Goal: Share content: Share content

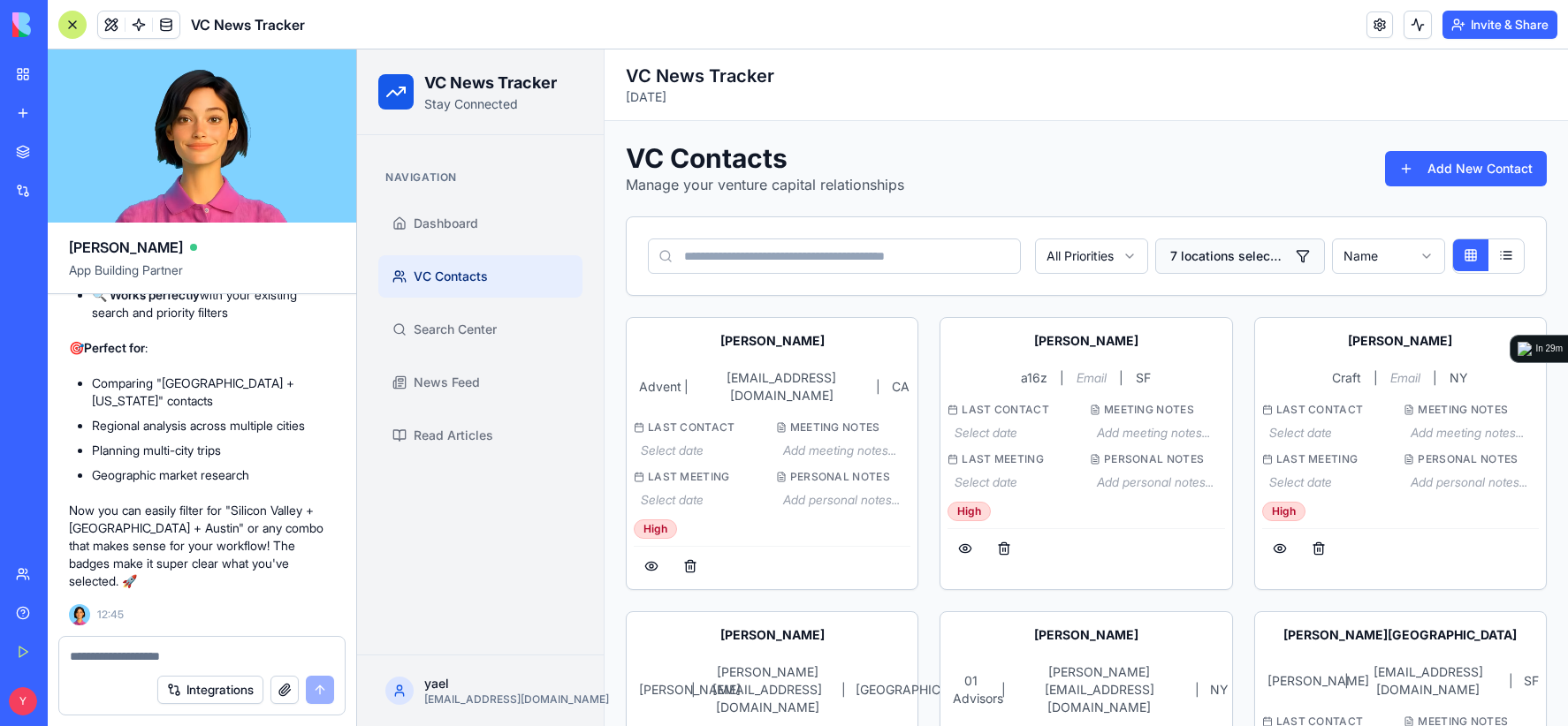
click at [1298, 248] on button "7 locations selected" at bounding box center [1240, 256] width 169 height 36
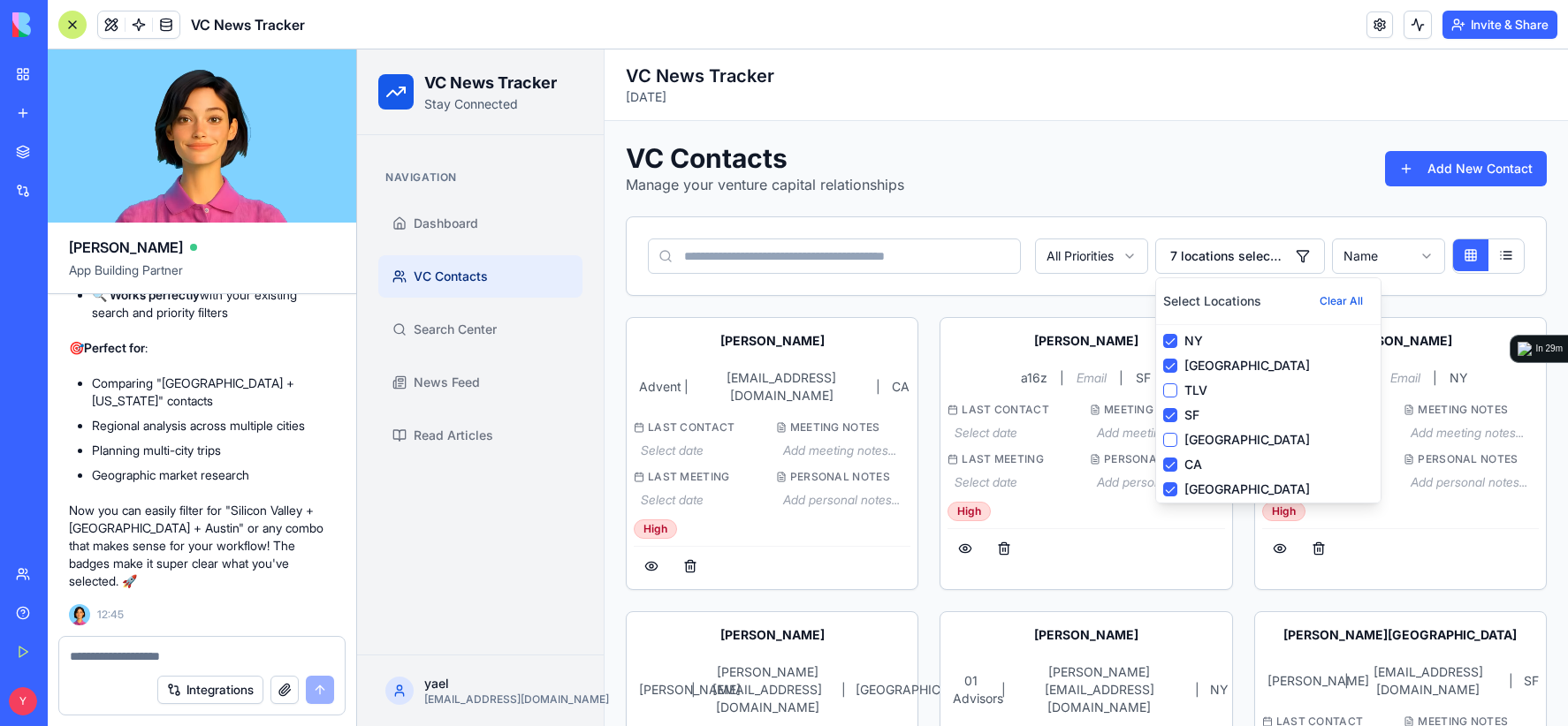
click at [1170, 335] on div "NY" at bounding box center [1268, 341] width 210 height 17
click at [1320, 299] on button "Clear All" at bounding box center [1340, 301] width 65 height 32
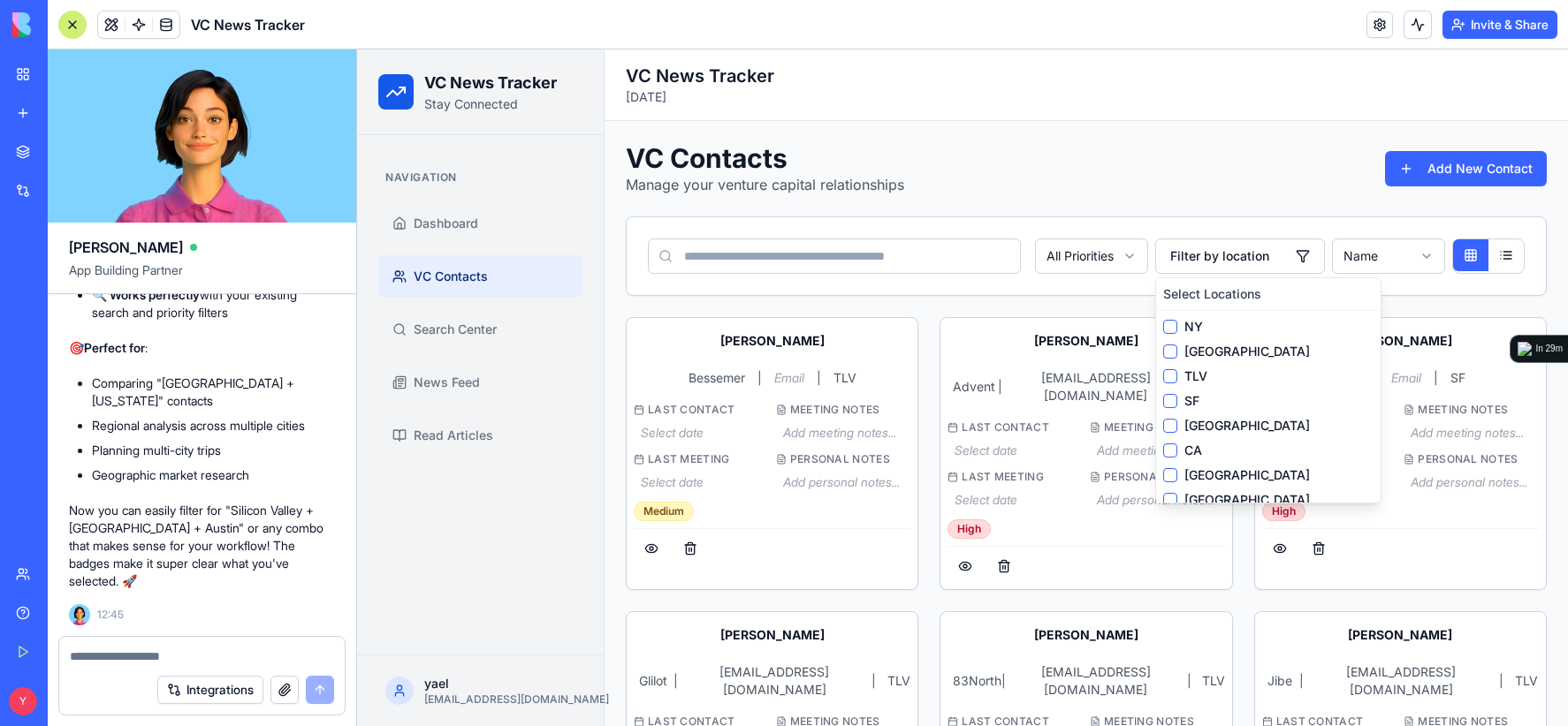
click at [1255, 149] on div "VC Contacts Manage your venture capital relationships Add New Contact" at bounding box center [1086, 168] width 921 height 53
click at [1131, 167] on div "VC Contacts Manage your venture capital relationships Add New Contact" at bounding box center [1086, 168] width 921 height 53
drag, startPoint x: 1423, startPoint y: 301, endPoint x: 1357, endPoint y: 277, distance: 70.2
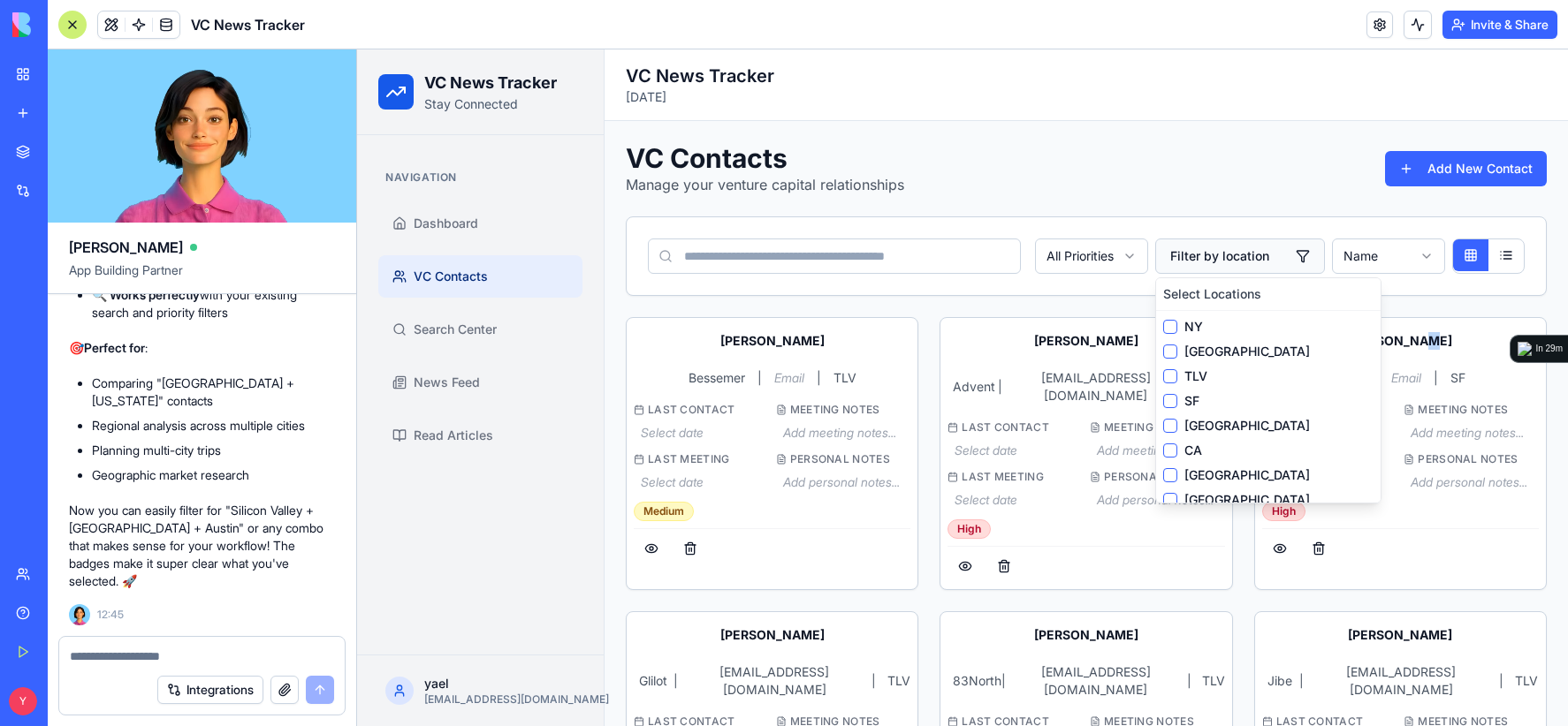
click at [1295, 245] on button "Filter by location" at bounding box center [1240, 256] width 169 height 36
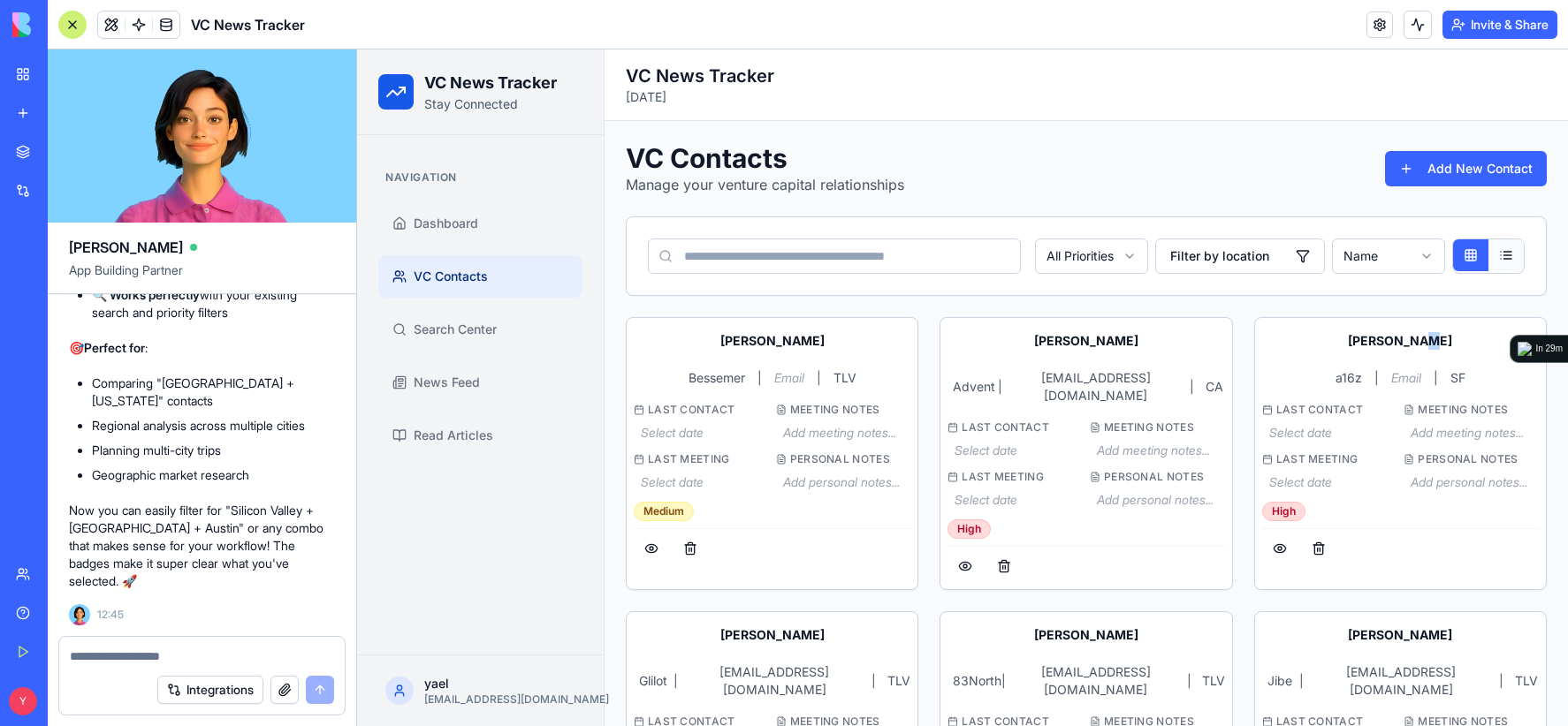
click at [1489, 254] on button at bounding box center [1506, 255] width 36 height 32
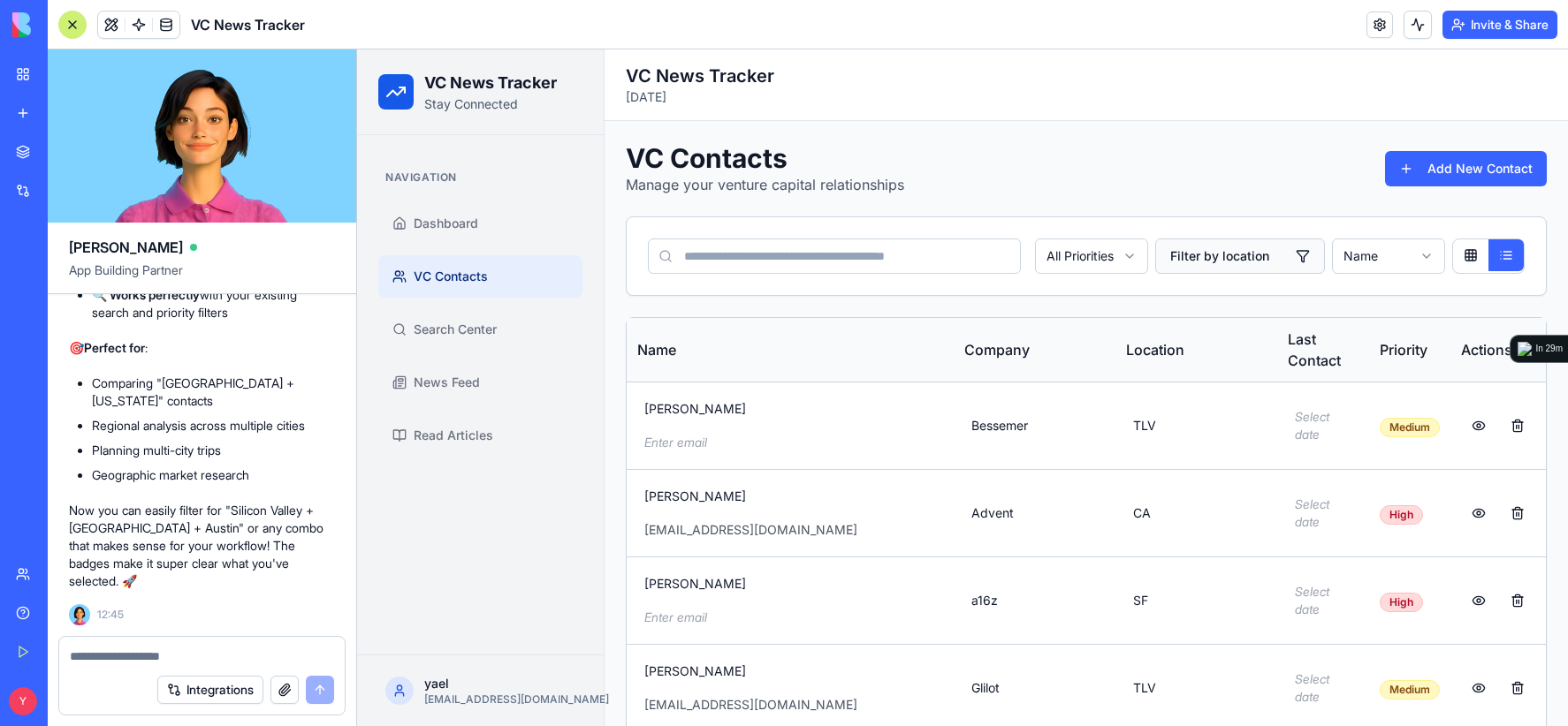
click at [1291, 255] on button "Filter by location" at bounding box center [1240, 256] width 169 height 36
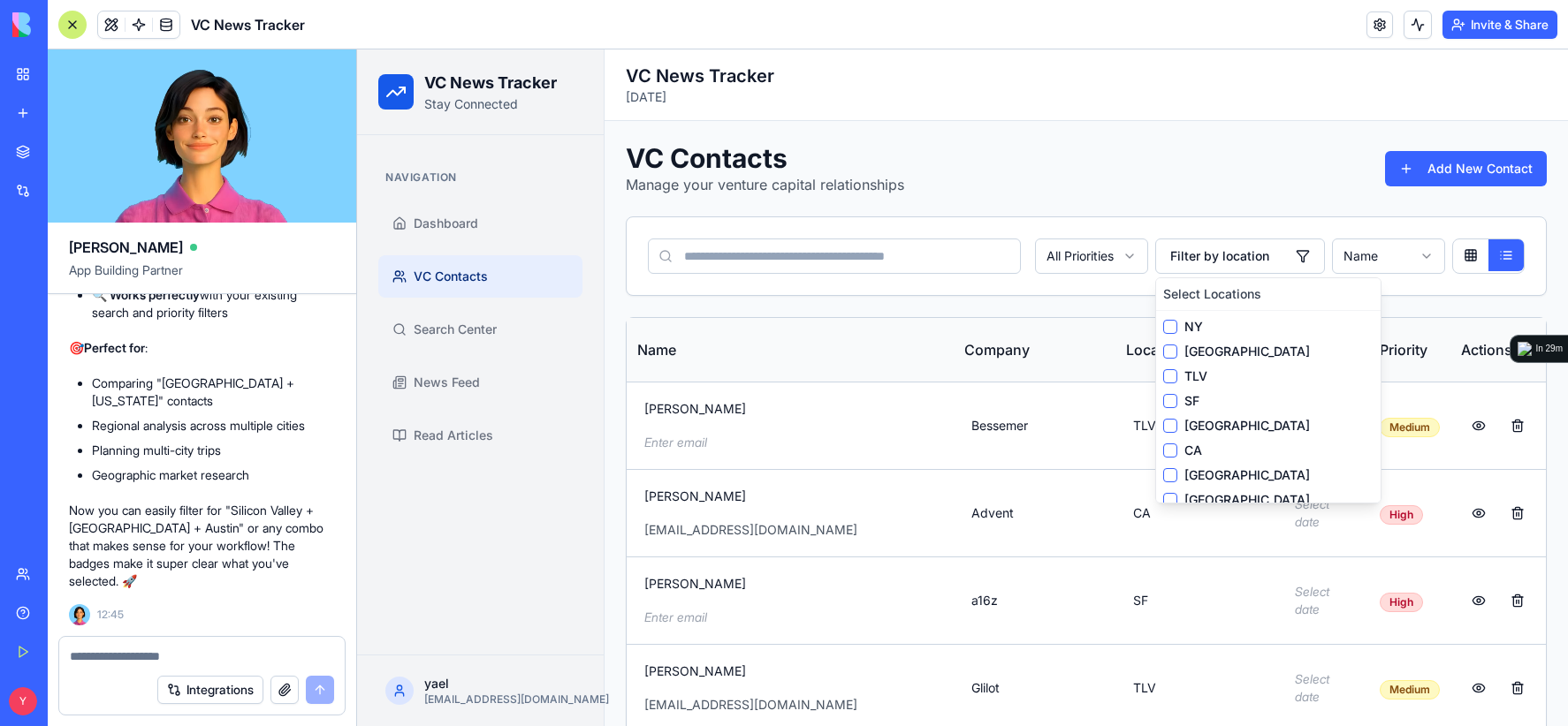
click at [1184, 328] on label "NY" at bounding box center [1278, 327] width 189 height 17
click at [1177, 328] on button "NY" at bounding box center [1170, 326] width 15 height 15
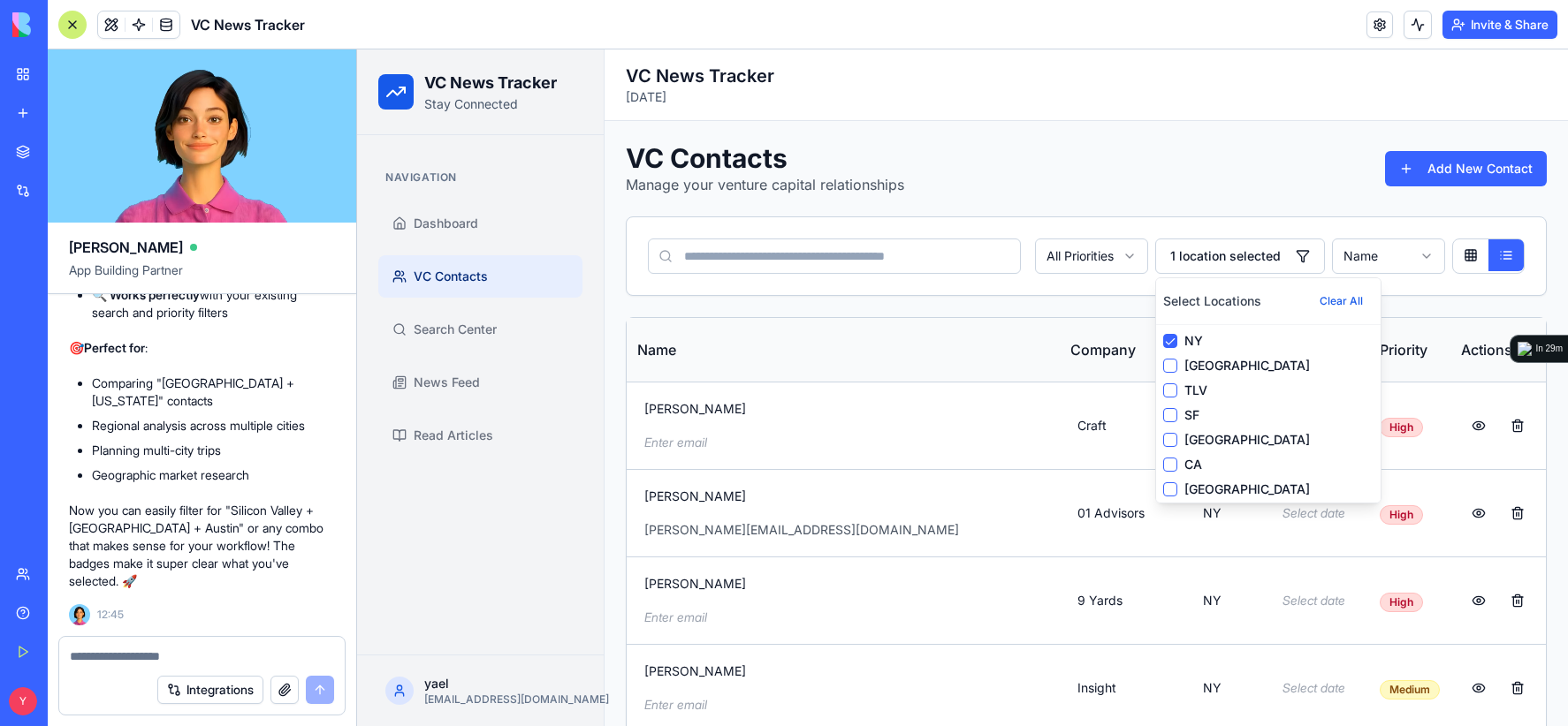
click at [1193, 352] on div "NY [GEOGRAPHIC_DATA] TLV SF [GEOGRAPHIC_DATA] [GEOGRAPHIC_DATA] [GEOGRAPHIC_DAT…" at bounding box center [1269, 439] width 225 height 229
click at [1202, 361] on label "[GEOGRAPHIC_DATA]" at bounding box center [1278, 366] width 189 height 17
click at [1177, 361] on button "[GEOGRAPHIC_DATA]" at bounding box center [1170, 365] width 15 height 15
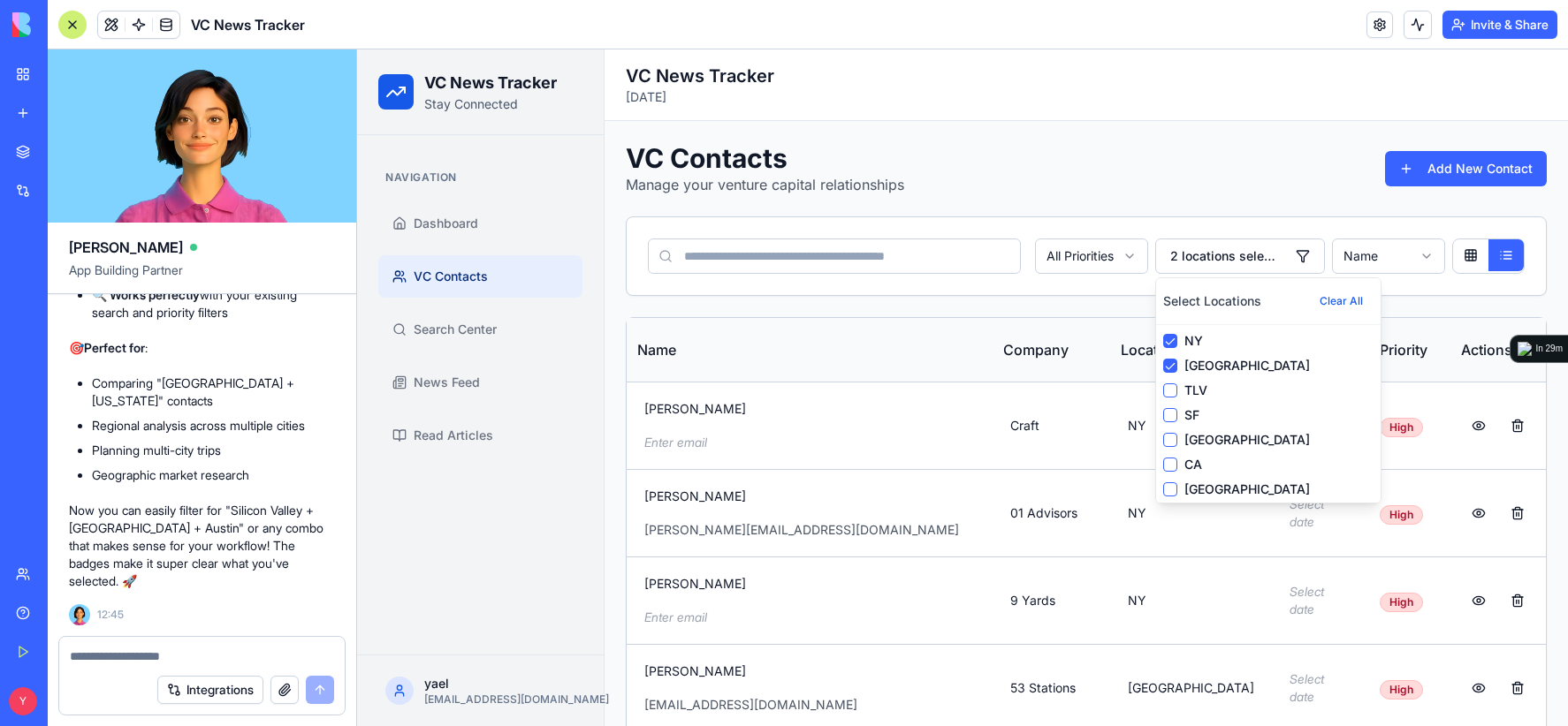
click at [1184, 419] on label "SF" at bounding box center [1278, 415] width 189 height 17
click at [1177, 419] on button "SF" at bounding box center [1170, 415] width 15 height 15
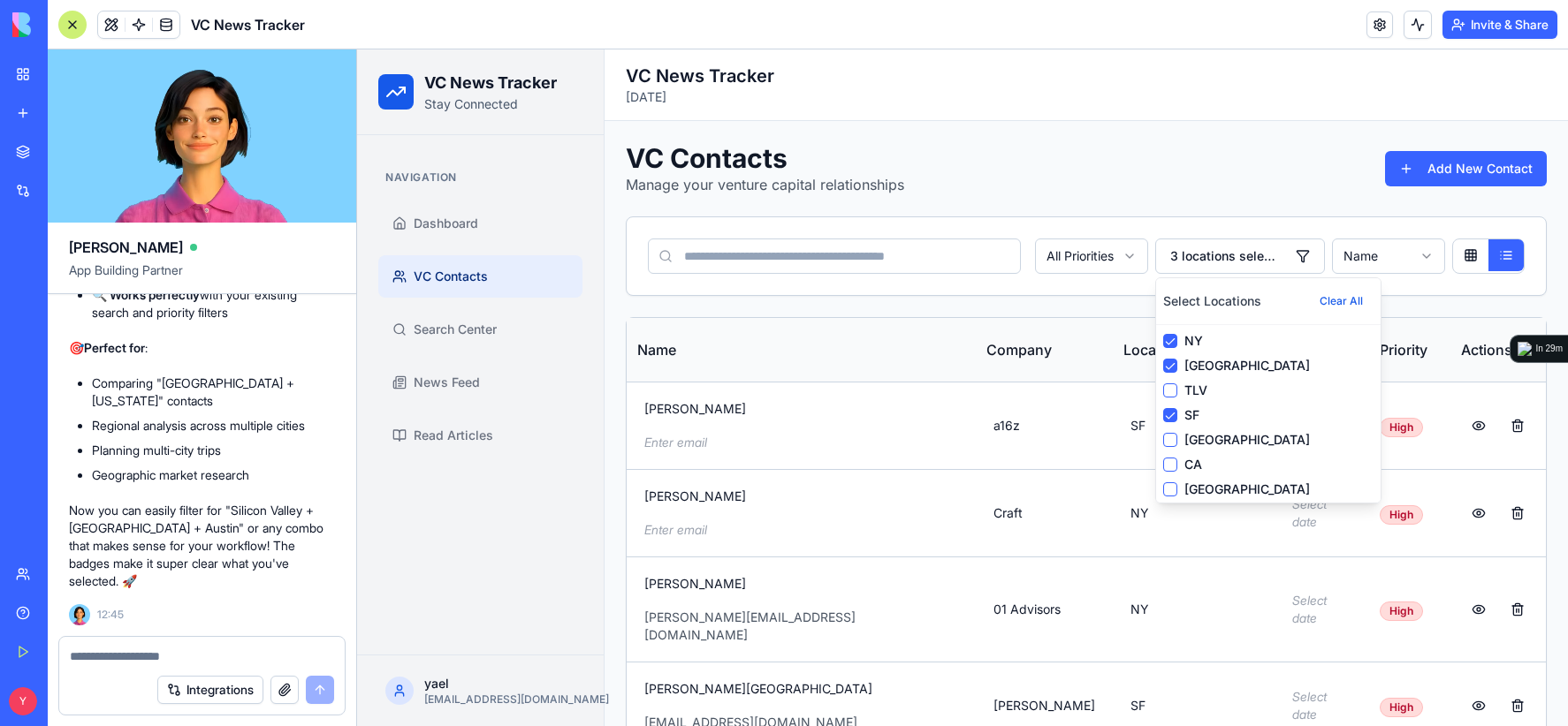
click at [1189, 437] on label "[GEOGRAPHIC_DATA]" at bounding box center [1278, 439] width 189 height 17
click at [1177, 437] on button "[GEOGRAPHIC_DATA]" at bounding box center [1170, 439] width 15 height 15
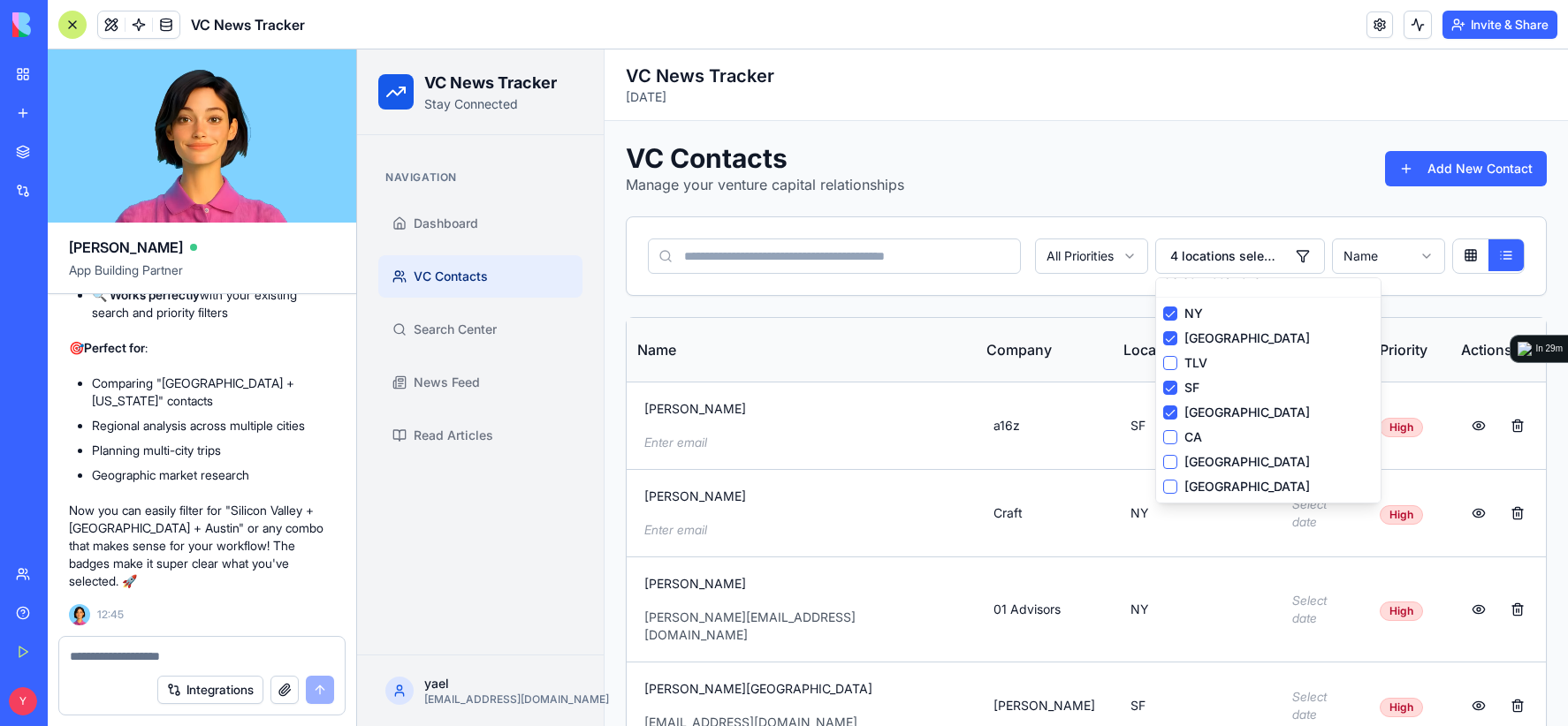
scroll to position [51, 0]
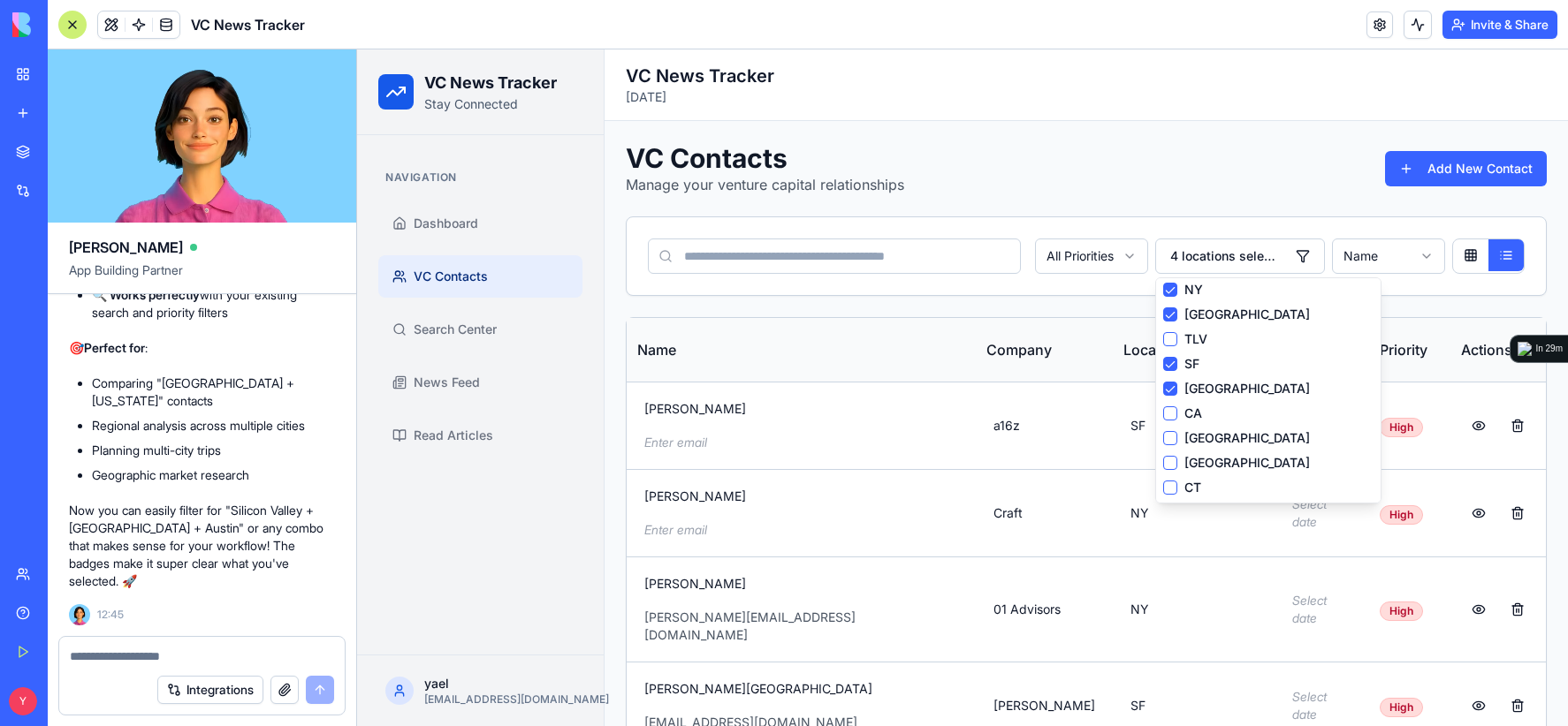
click at [1191, 388] on label "[GEOGRAPHIC_DATA]" at bounding box center [1278, 388] width 189 height 17
click at [1177, 388] on button "[GEOGRAPHIC_DATA]" at bounding box center [1170, 388] width 15 height 15
click at [1184, 413] on label "CA" at bounding box center [1278, 413] width 189 height 17
click at [1195, 439] on label "[GEOGRAPHIC_DATA]" at bounding box center [1278, 438] width 189 height 17
click at [1177, 439] on button "[GEOGRAPHIC_DATA]" at bounding box center [1170, 438] width 15 height 15
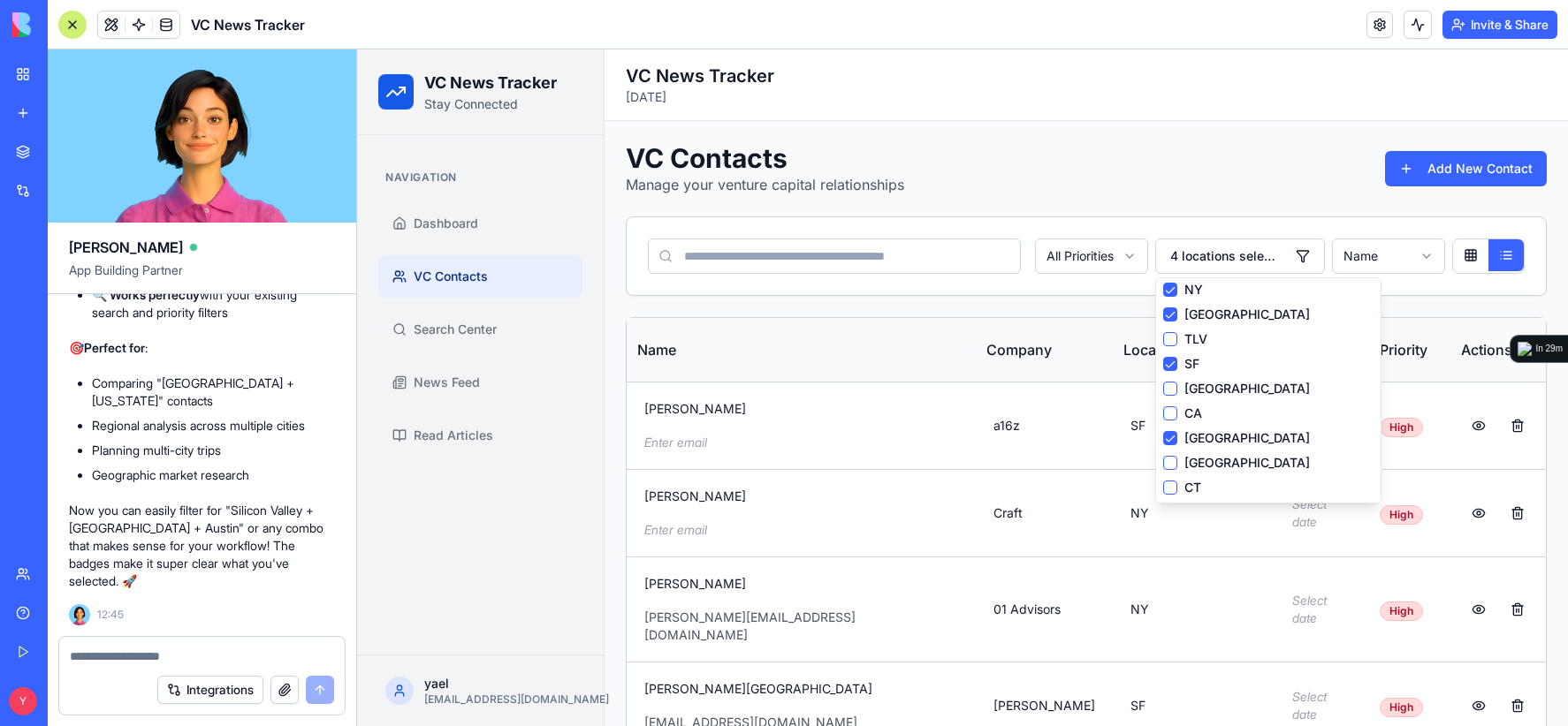
click at [1163, 456] on button "[GEOGRAPHIC_DATA]" at bounding box center [1170, 463] width 15 height 15
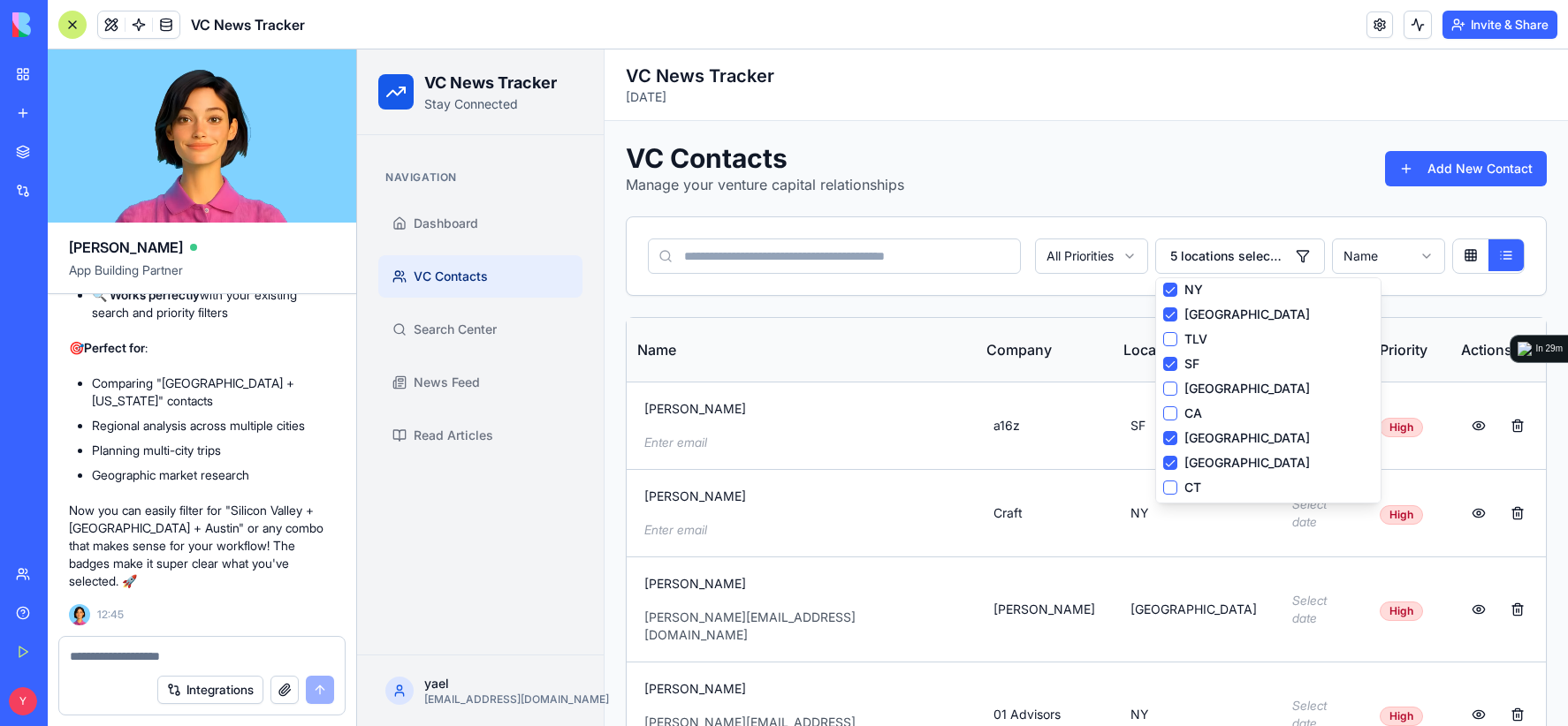
click at [1170, 490] on div "CT" at bounding box center [1268, 488] width 210 height 17
click at [1163, 485] on button "CT" at bounding box center [1170, 487] width 15 height 15
click at [1167, 406] on div "CA" at bounding box center [1268, 413] width 210 height 17
click at [1163, 413] on button "CA" at bounding box center [1170, 413] width 15 height 15
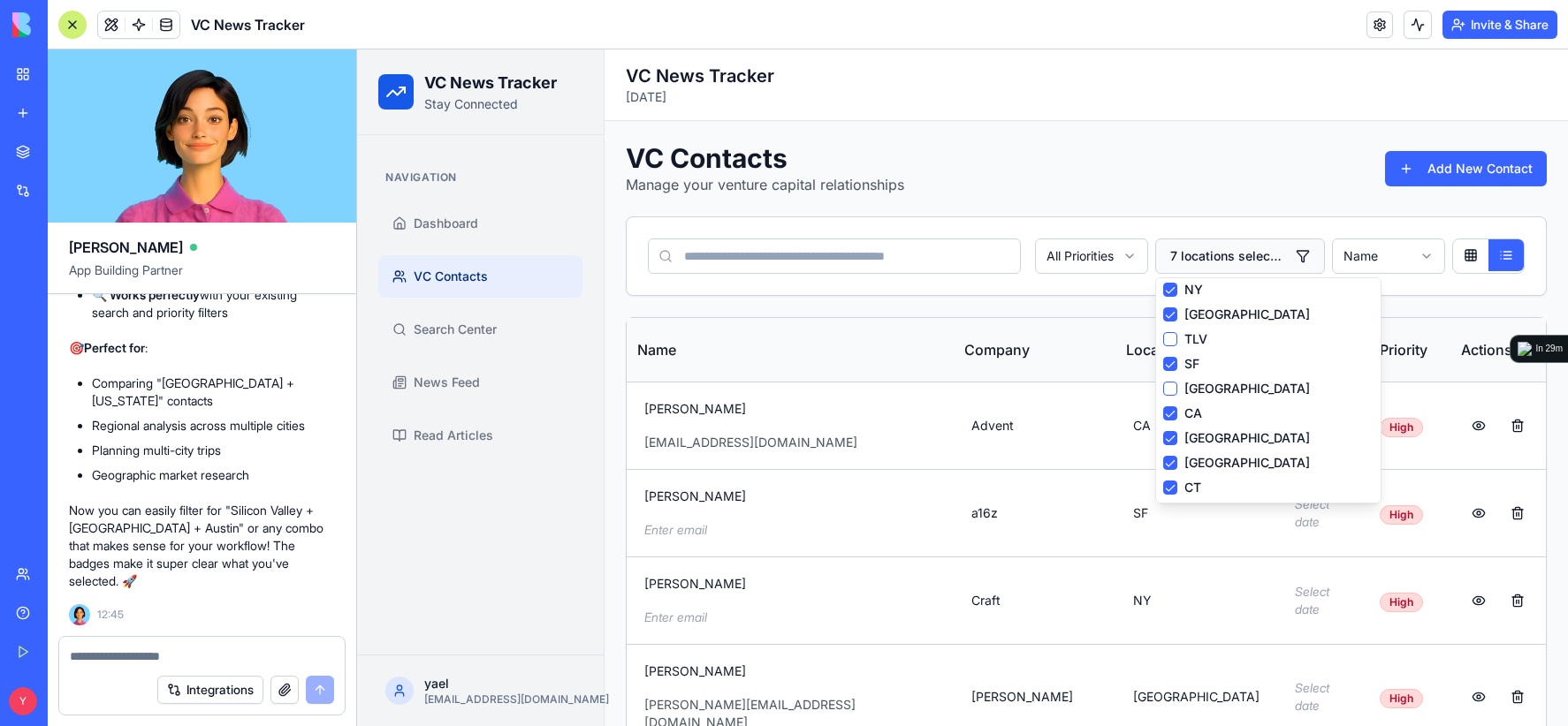
click at [1292, 258] on button "7 locations selected" at bounding box center [1240, 256] width 169 height 36
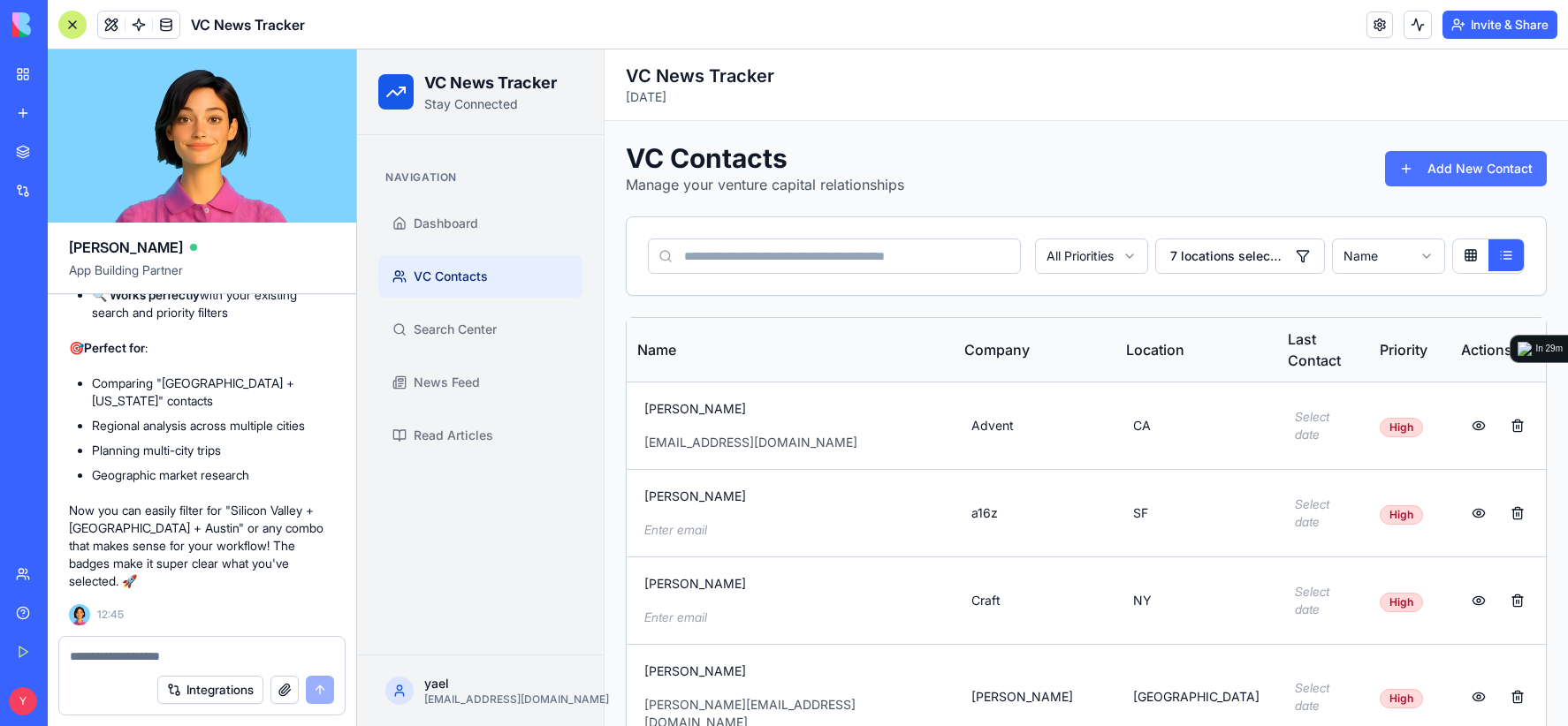
drag, startPoint x: 1290, startPoint y: 156, endPoint x: 1401, endPoint y: 159, distance: 111.0
click at [1289, 157] on div "VC Contacts Manage your venture capital relationships Add New Contact" at bounding box center [1086, 168] width 921 height 53
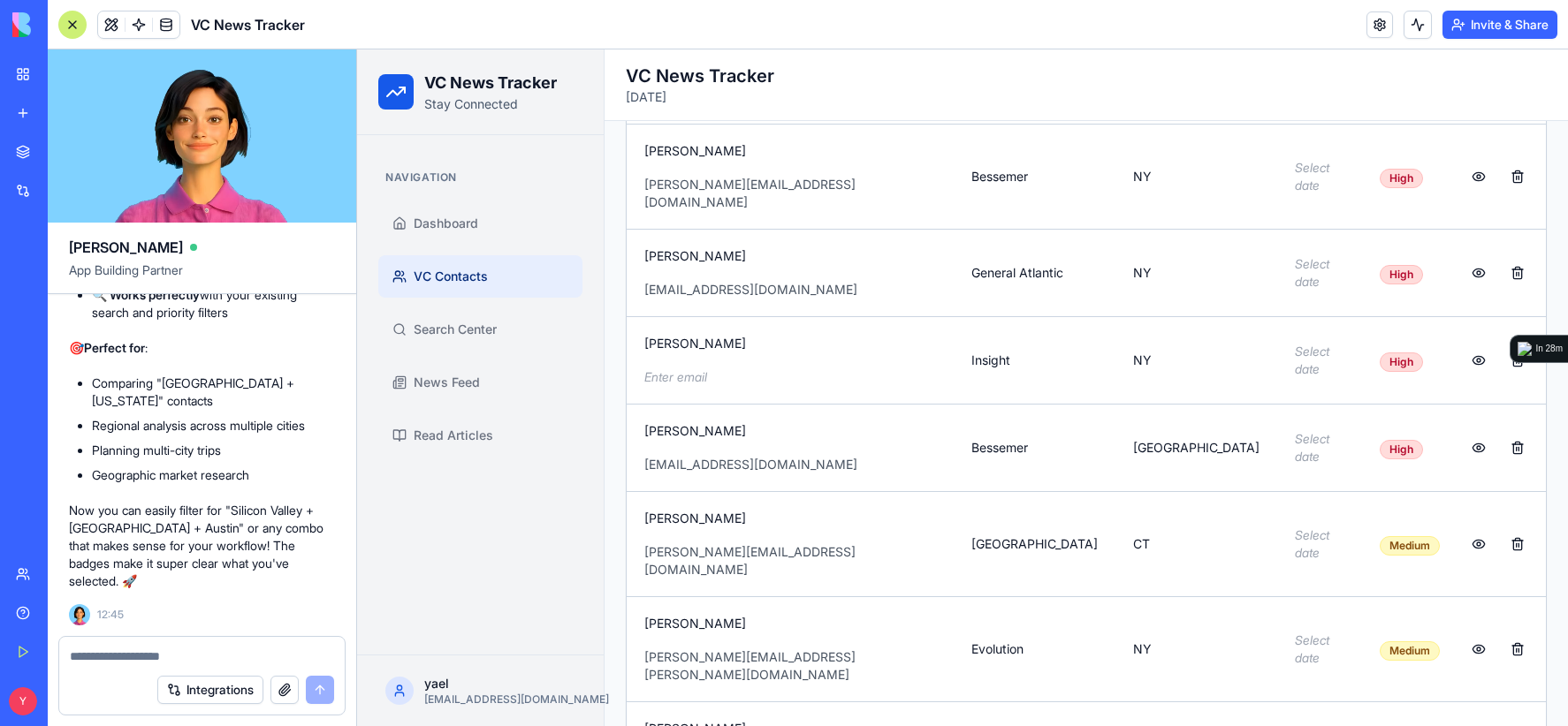
scroll to position [1300, 0]
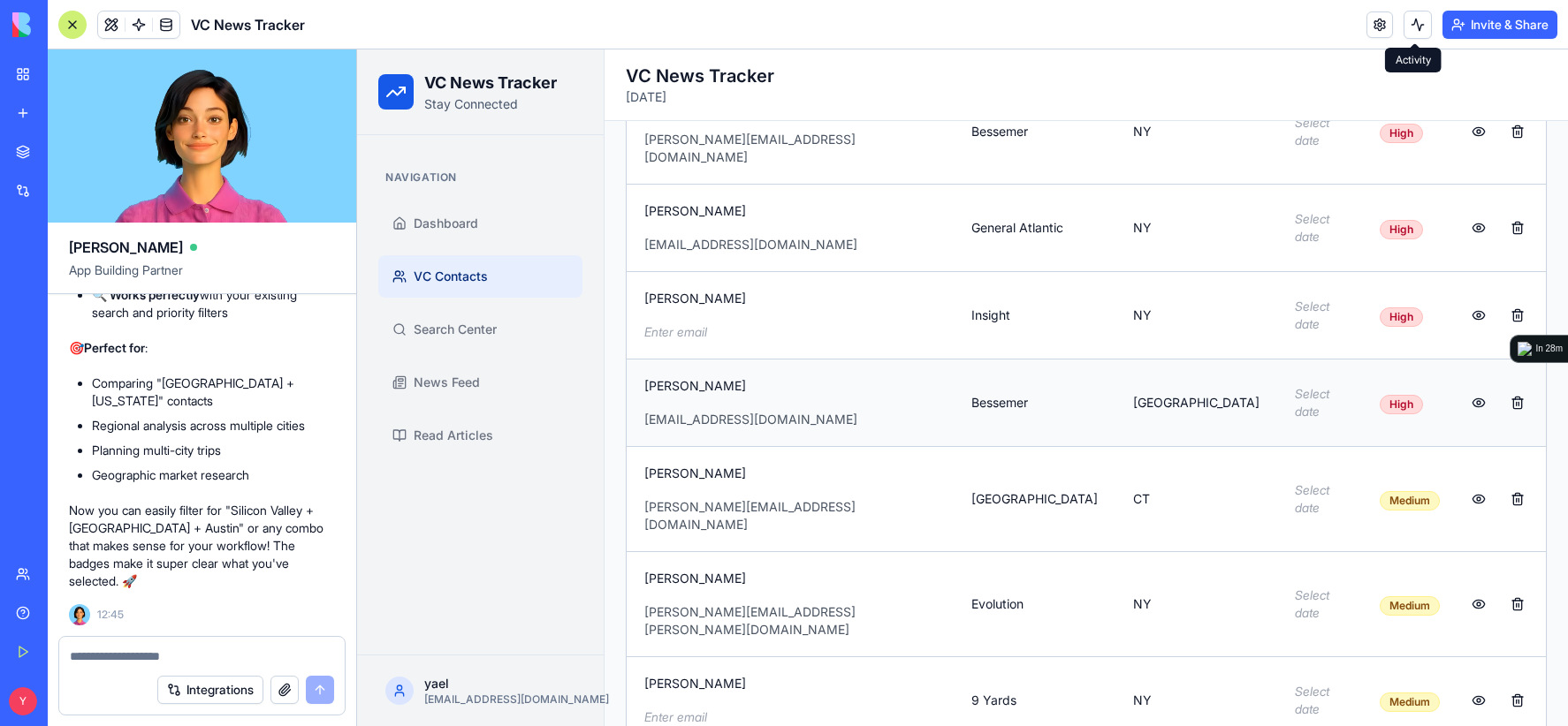
drag, startPoint x: 1403, startPoint y: 74, endPoint x: 1456, endPoint y: 311, distance: 242.9
click at [1402, 74] on h2 "VC News Tracker" at bounding box center [1086, 76] width 921 height 25
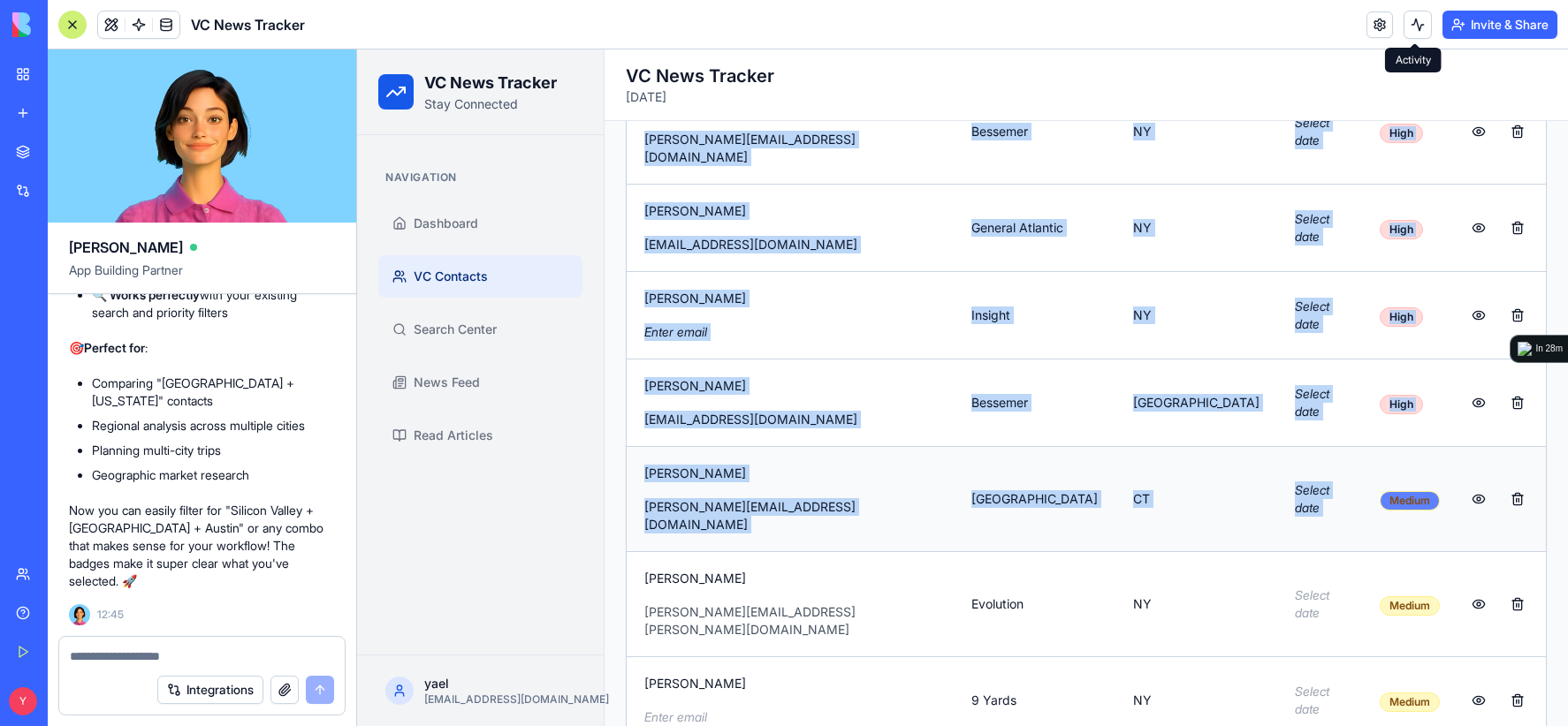
drag, startPoint x: 1545, startPoint y: 585, endPoint x: 1339, endPoint y: 408, distance: 271.6
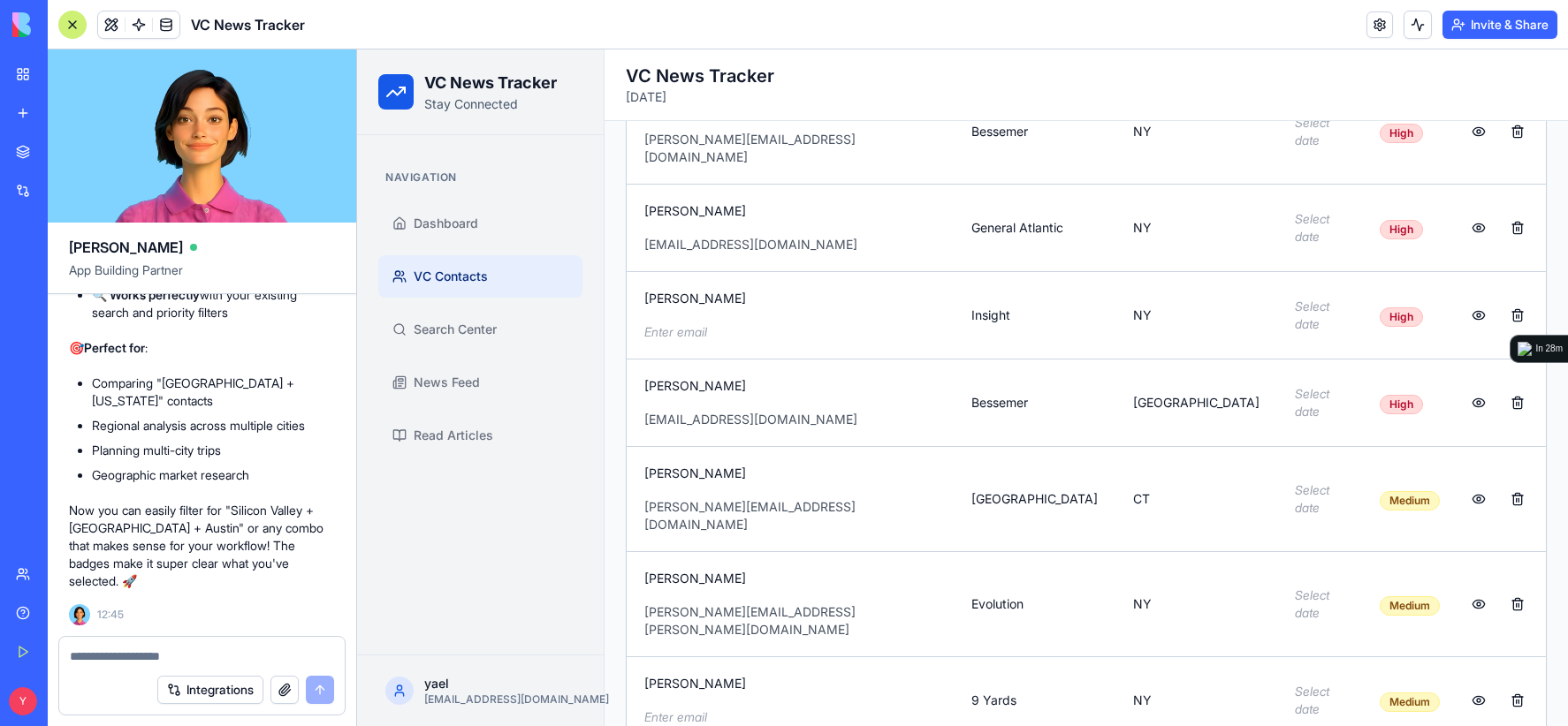
click at [996, 72] on h2 "VC News Tracker" at bounding box center [1086, 76] width 921 height 25
click at [1506, 25] on button "Invite & Share" at bounding box center [1499, 24] width 115 height 28
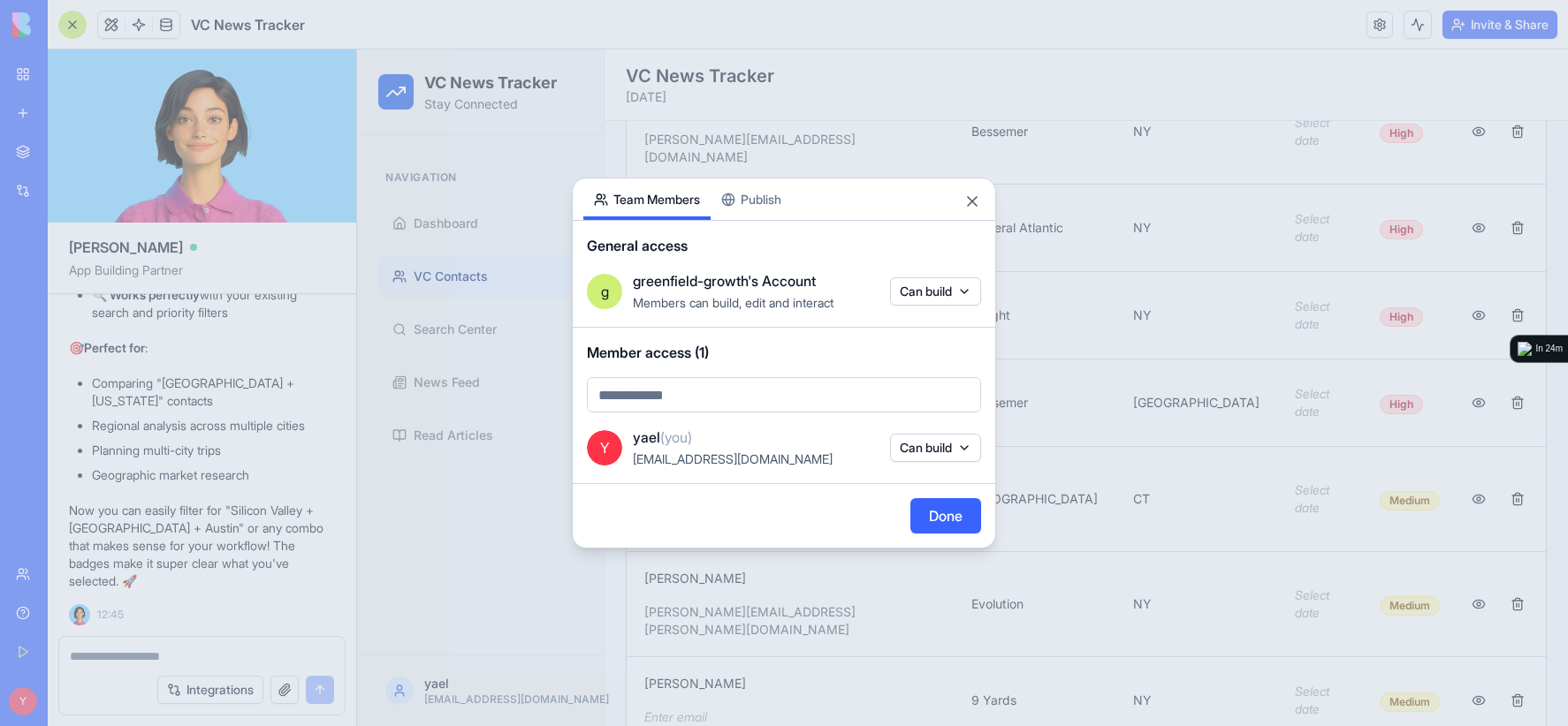
click at [810, 399] on body "BETA My Workspace New app Marketplace Integrations Recent Untitled App LP Outre…" at bounding box center [784, 363] width 1568 height 726
type input "*"
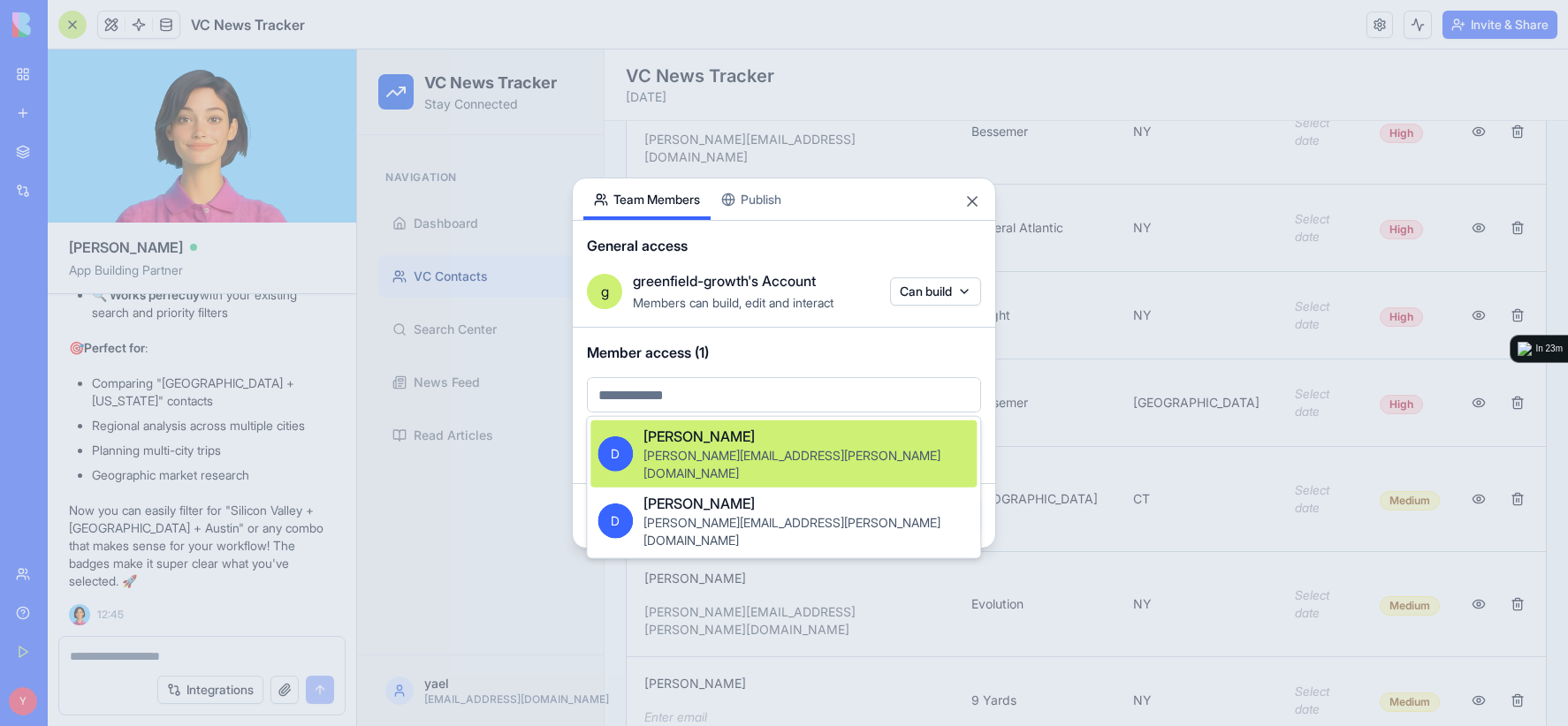
click at [731, 207] on div at bounding box center [784, 363] width 1568 height 726
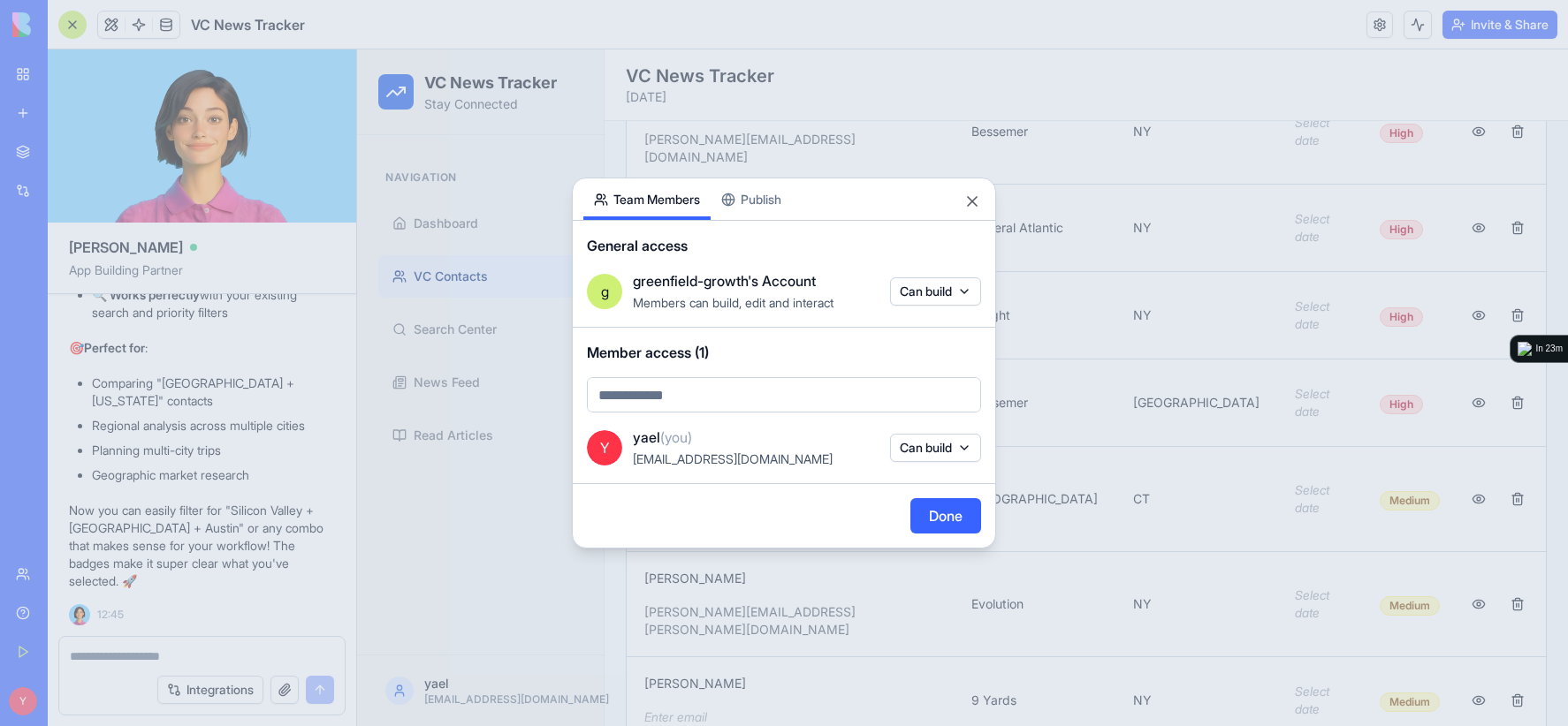
click at [743, 192] on button "Publish" at bounding box center [752, 198] width 81 height 42
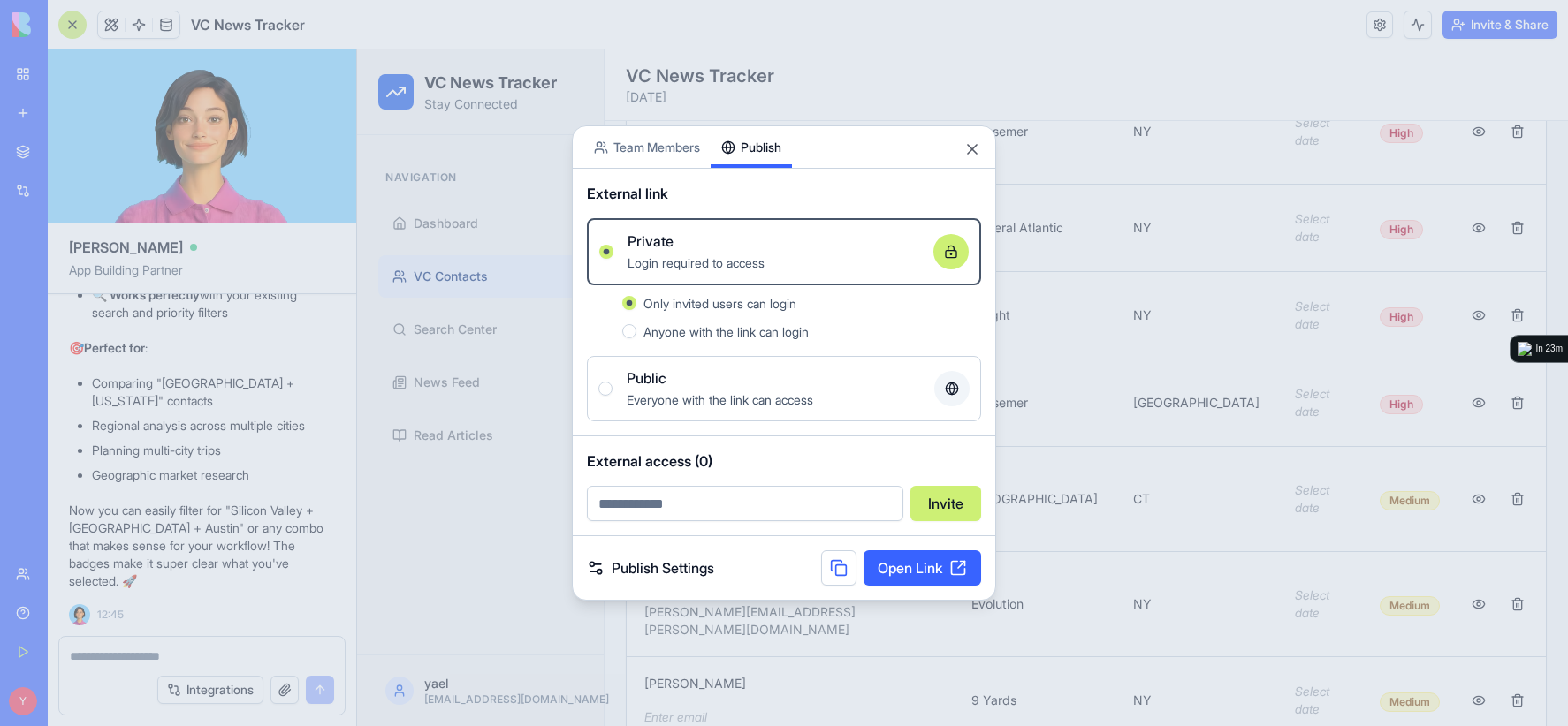
click at [654, 332] on span "Anyone with the link can login" at bounding box center [725, 332] width 166 height 15
click at [656, 331] on span "Anyone with the link can login" at bounding box center [725, 332] width 166 height 15
click at [895, 570] on link "Open Link" at bounding box center [922, 567] width 117 height 36
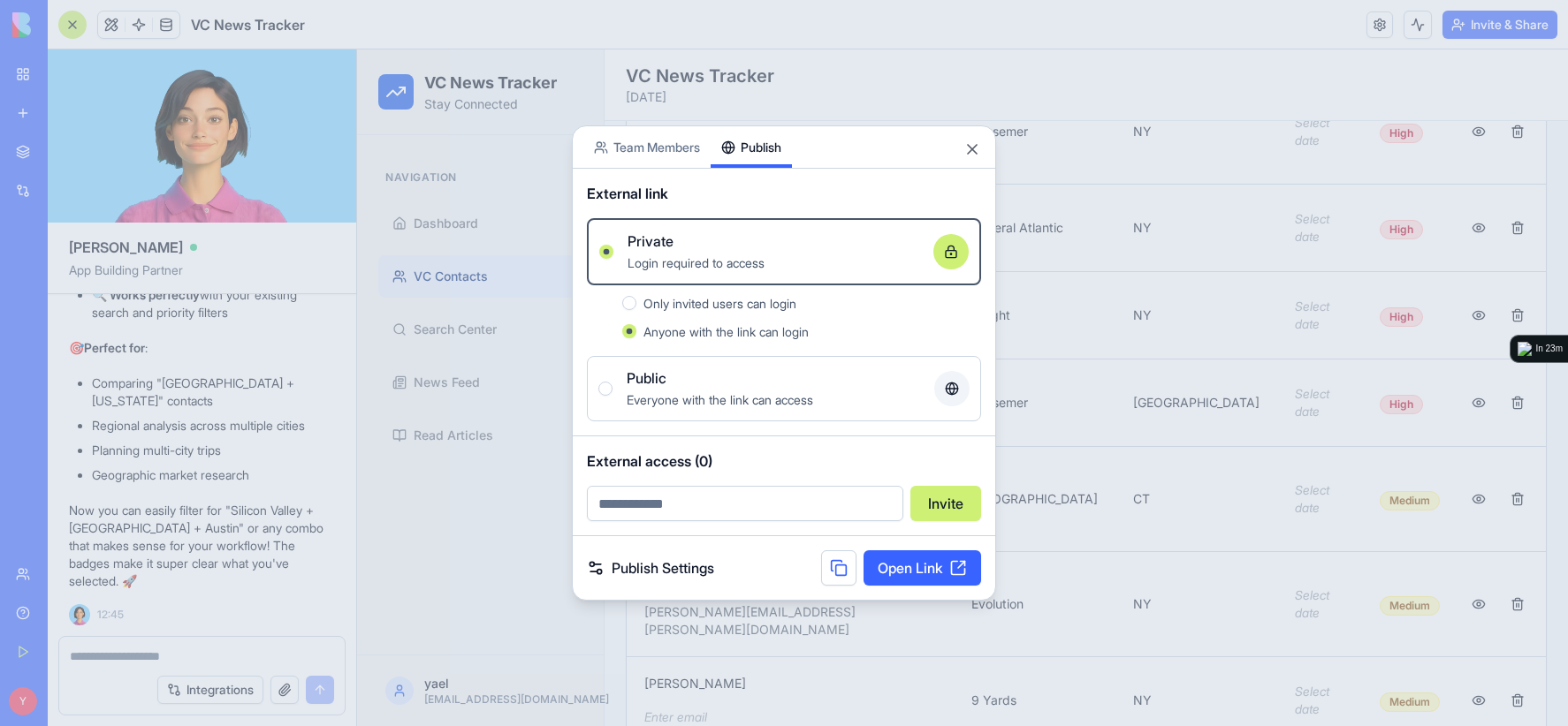
click at [601, 378] on div "Public Everyone with the link can access" at bounding box center [784, 389] width 371 height 43
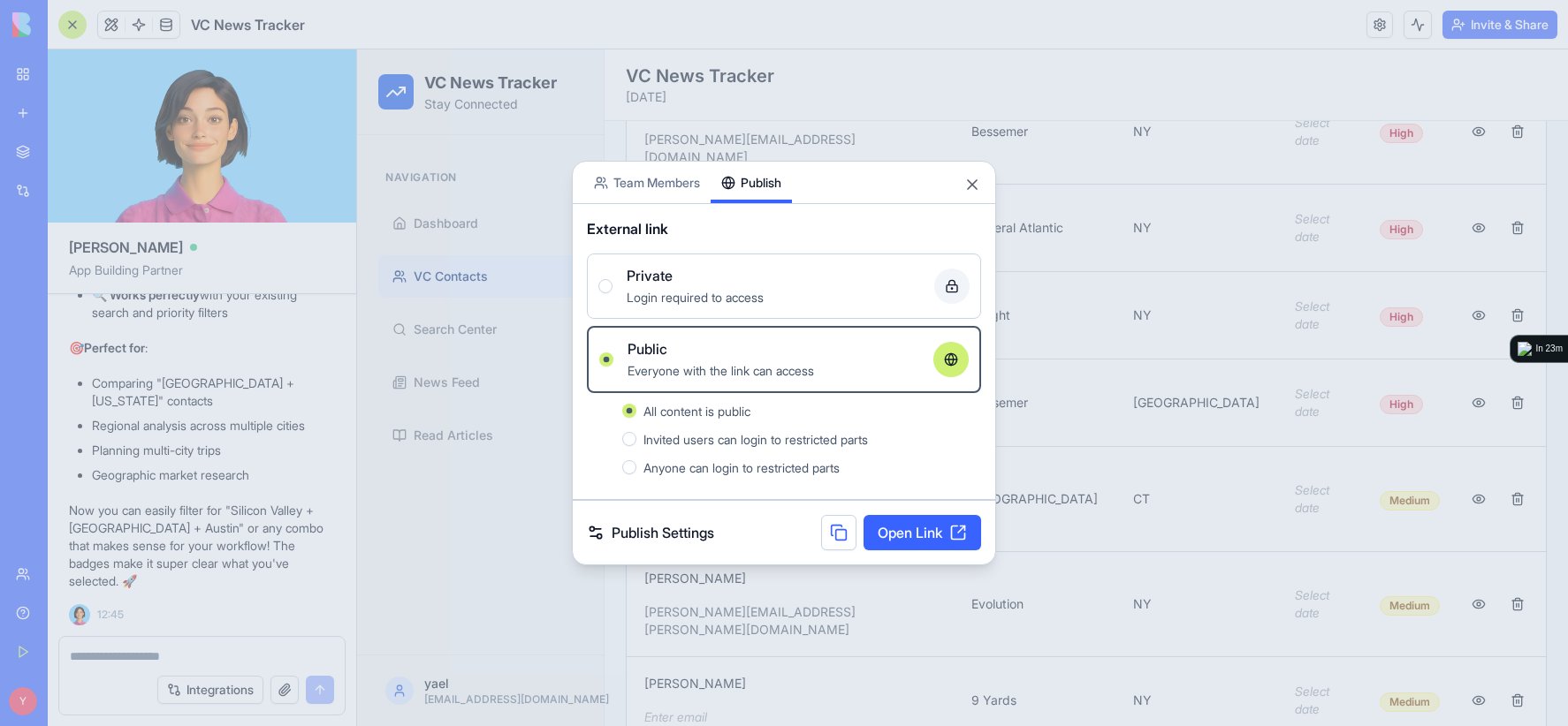
click at [634, 446] on div "Invited users can login to restricted parts" at bounding box center [801, 439] width 358 height 21
click at [634, 446] on button "Invited users can login to restricted parts" at bounding box center [629, 439] width 15 height 15
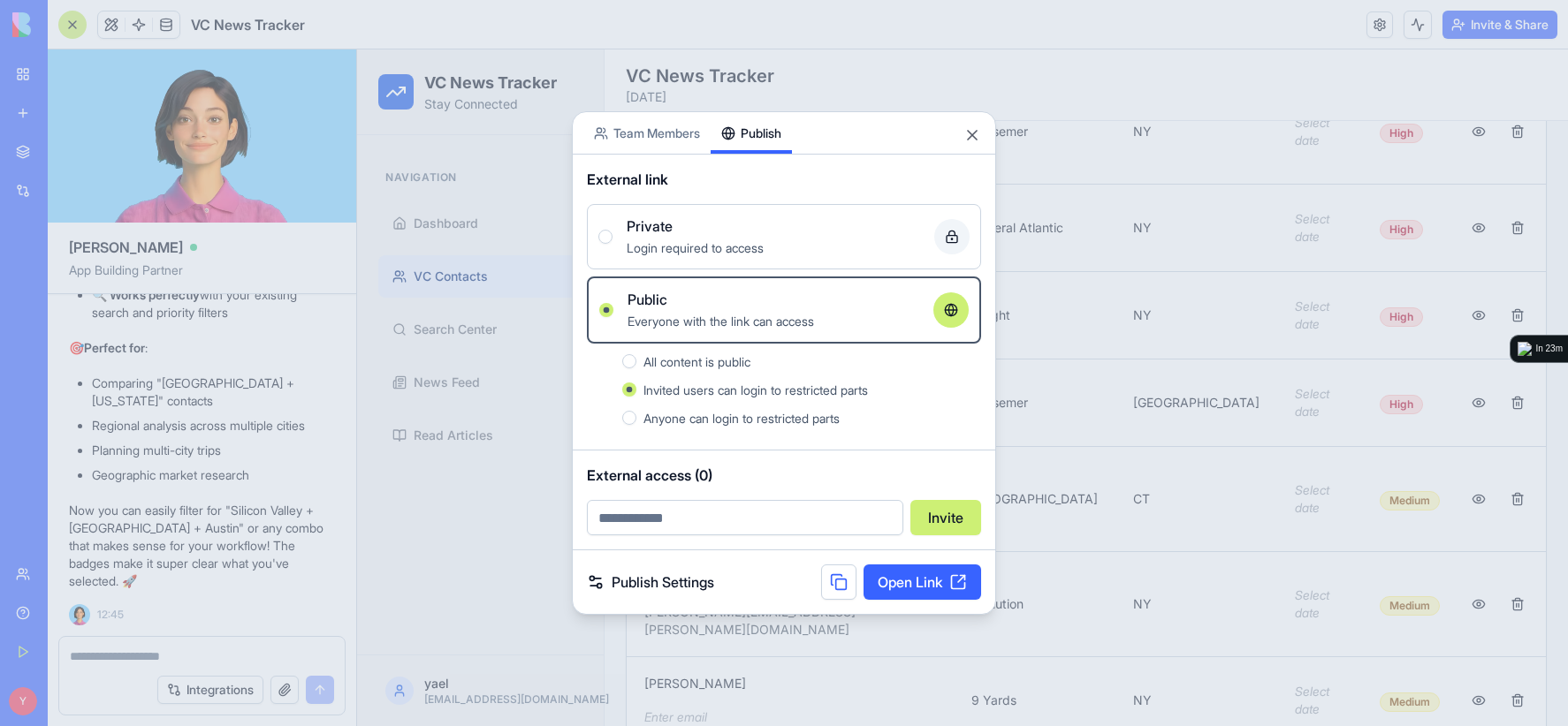
click at [919, 588] on link "Open Link" at bounding box center [922, 582] width 117 height 36
